Goal: Transaction & Acquisition: Purchase product/service

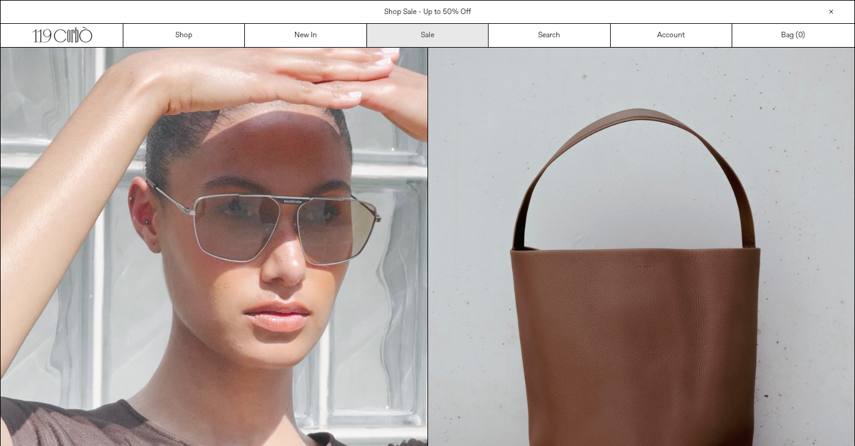
click at [441, 32] on link "Sale" at bounding box center [428, 35] width 122 height 23
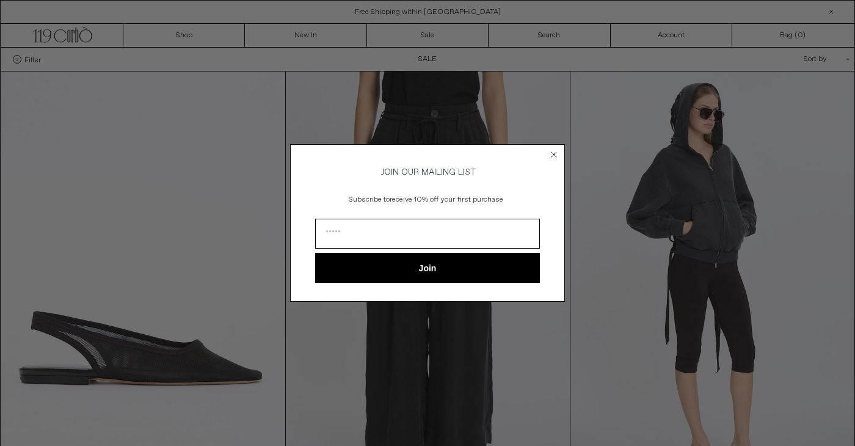
click at [554, 152] on icon "Close dialog" at bounding box center [554, 154] width 5 height 5
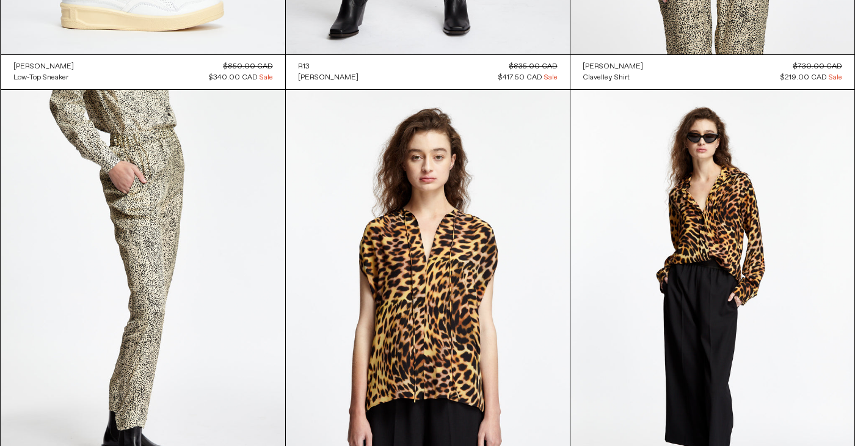
scroll to position [44393, 0]
